Goal: Information Seeking & Learning: Learn about a topic

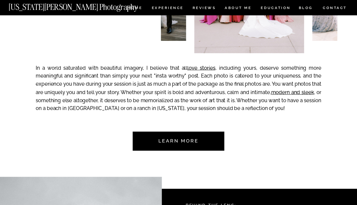
scroll to position [225, 0]
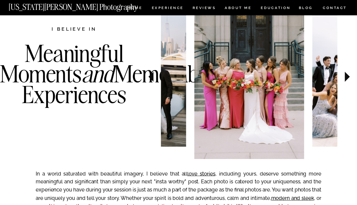
click at [349, 76] on icon at bounding box center [347, 76] width 20 height 21
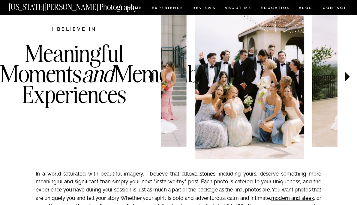
click at [349, 76] on icon at bounding box center [347, 76] width 20 height 21
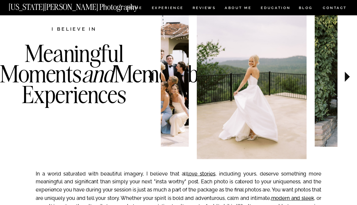
click at [349, 76] on icon at bounding box center [347, 76] width 20 height 21
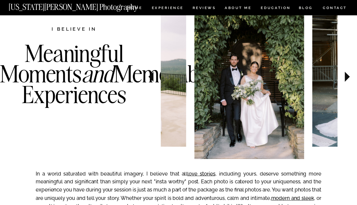
click at [349, 76] on icon at bounding box center [347, 76] width 20 height 21
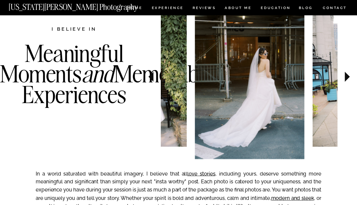
click at [349, 76] on icon at bounding box center [347, 76] width 20 height 21
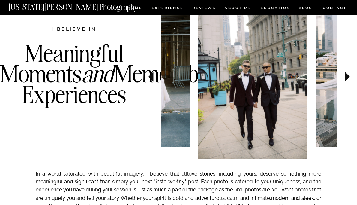
click at [349, 76] on icon at bounding box center [347, 76] width 20 height 21
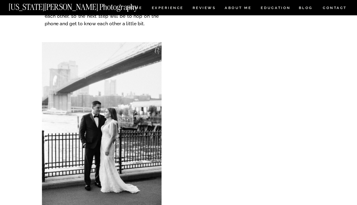
scroll to position [2898, 0]
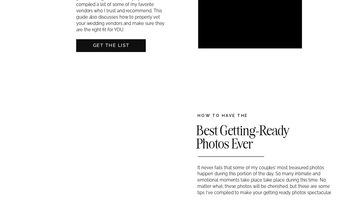
scroll to position [313, 0]
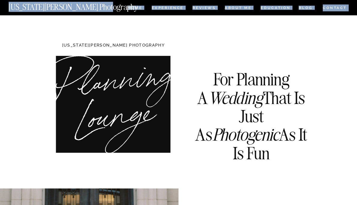
drag, startPoint x: 105, startPoint y: 12, endPoint x: 103, endPoint y: 6, distance: 6.5
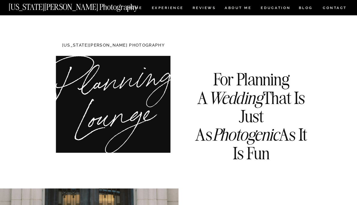
click at [338, 6] on nav "CONTACT" at bounding box center [334, 7] width 25 height 7
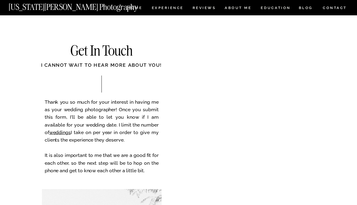
click at [138, 5] on nav "[US_STATE][PERSON_NAME] Photography" at bounding box center [83, 5] width 149 height 5
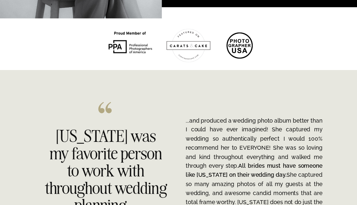
scroll to position [845, 0]
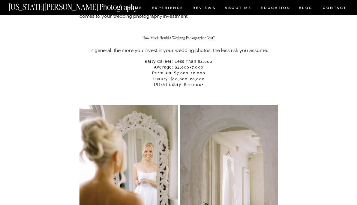
scroll to position [378, 0]
